Goal: Information Seeking & Learning: Learn about a topic

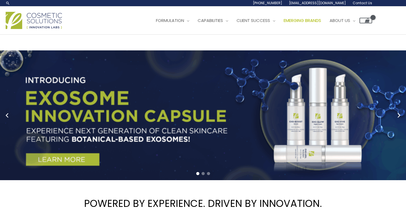
click at [306, 21] on span "Emerging Brands" at bounding box center [302, 20] width 37 height 6
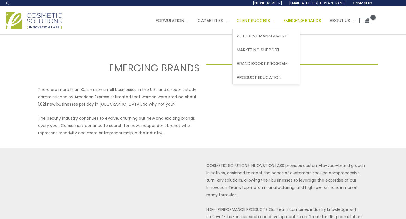
click at [270, 23] on span "Client Success" at bounding box center [253, 20] width 34 height 6
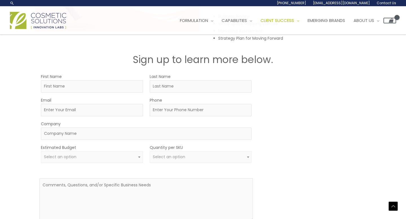
scroll to position [829, 0]
